Goal: Check status

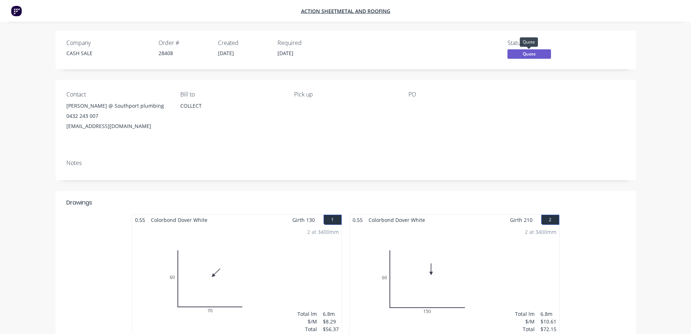
click at [518, 57] on span "Quote" at bounding box center [529, 53] width 44 height 9
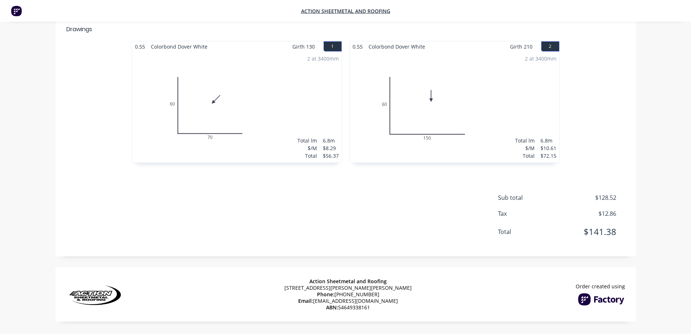
scroll to position [160, 0]
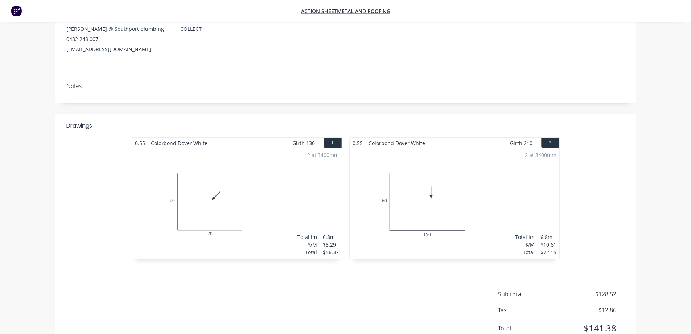
scroll to position [6, 0]
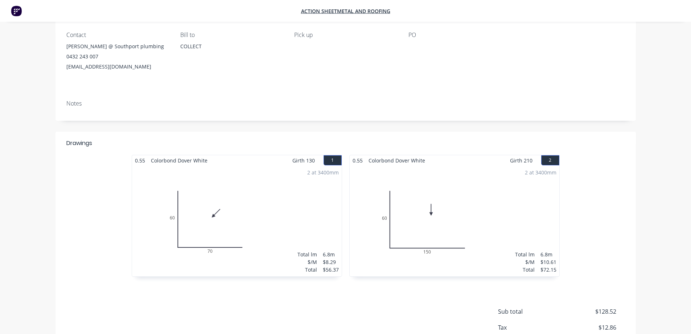
scroll to position [173, 0]
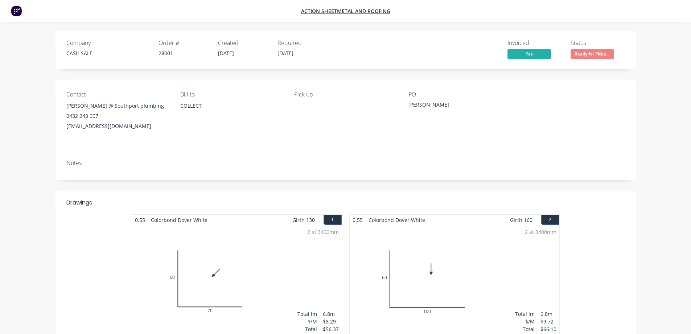
scroll to position [173, 0]
